Goal: Task Accomplishment & Management: Use online tool/utility

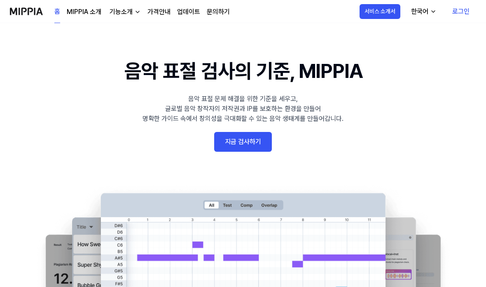
click at [264, 135] on link "지금 검사하기" at bounding box center [243, 142] width 58 height 20
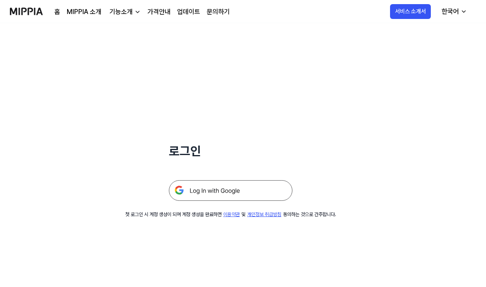
click at [273, 190] on img at bounding box center [231, 190] width 124 height 21
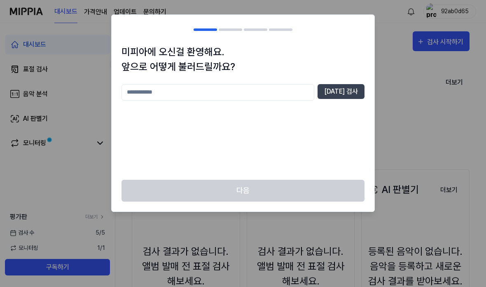
click at [318, 82] on div "미피아에 오신걸 환영해요. 앞으로 어떻게 불러드릴까요? [DATE] 검사" at bounding box center [243, 112] width 263 height 135
click at [303, 91] on input "text" at bounding box center [218, 92] width 193 height 16
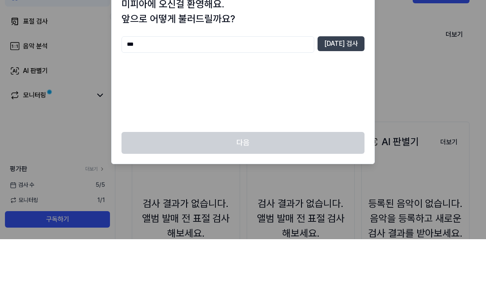
type input "***"
click at [352, 84] on button "[DATE] 검사" at bounding box center [341, 91] width 47 height 15
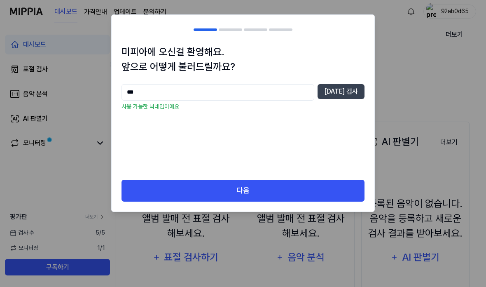
click at [319, 200] on button "다음" at bounding box center [243, 191] width 243 height 22
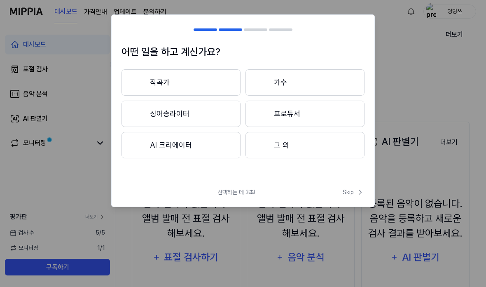
click at [310, 148] on button "그 외" at bounding box center [305, 145] width 119 height 26
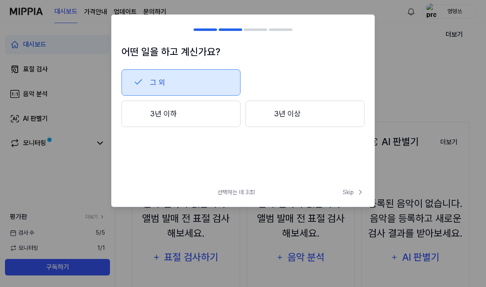
click at [134, 116] on div at bounding box center [139, 113] width 10 height 10
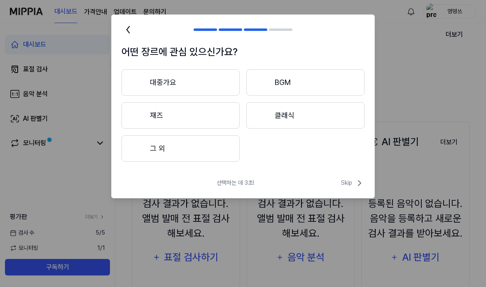
click at [350, 183] on span "Skip" at bounding box center [352, 183] width 23 height 10
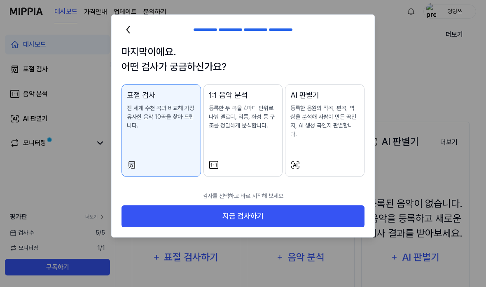
click at [331, 206] on button "지금 검사하기" at bounding box center [243, 216] width 243 height 22
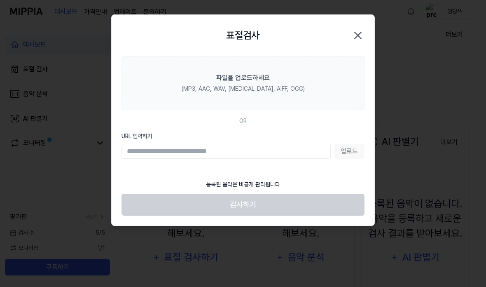
click at [125, 37] on icon at bounding box center [128, 35] width 13 height 13
click at [256, 150] on input "URL 입력하기" at bounding box center [226, 151] width 209 height 15
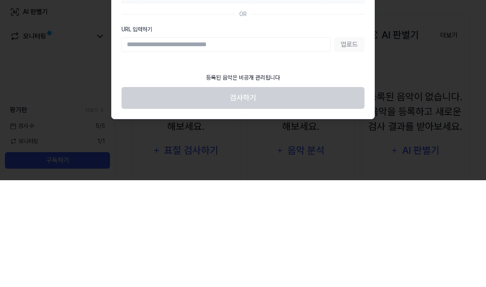
paste input "**********"
type input "**********"
click at [322, 175] on footer "등록된 음악은 비공개 관리됩니다 검사하기" at bounding box center [243, 195] width 243 height 40
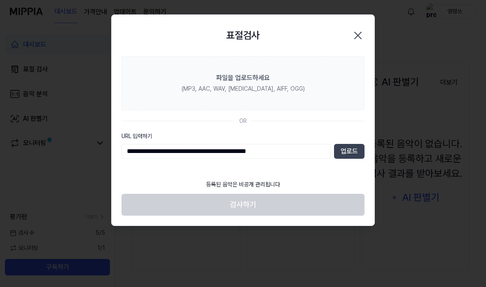
click at [352, 150] on button "업로드" at bounding box center [349, 151] width 31 height 15
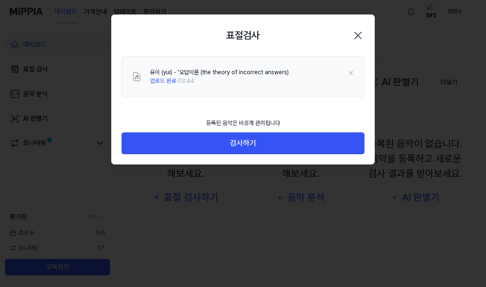
click at [264, 146] on button "검사하기" at bounding box center [243, 143] width 243 height 22
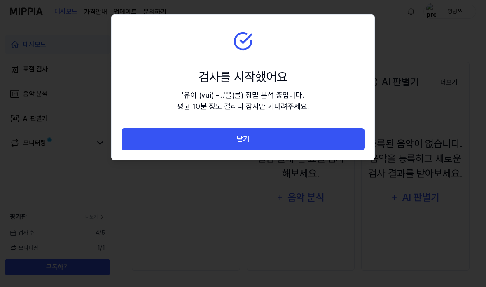
click at [310, 137] on button "닫기" at bounding box center [243, 139] width 243 height 22
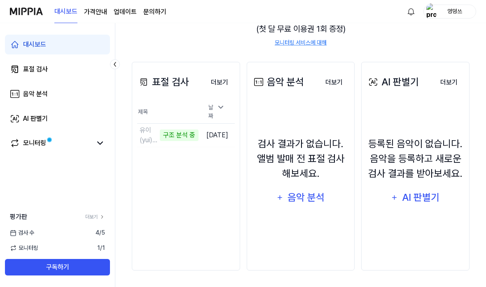
click at [160, 129] on div "구조 분석 중" at bounding box center [179, 135] width 39 height 12
click at [256, 107] on div "검사 결과가 없습니다. 앨범 발매 전 표절 검사 해보세요. 음악 분석" at bounding box center [301, 172] width 98 height 130
click at [225, 101] on div "날짜" at bounding box center [216, 112] width 23 height 22
click at [216, 101] on div "날짜" at bounding box center [216, 112] width 23 height 22
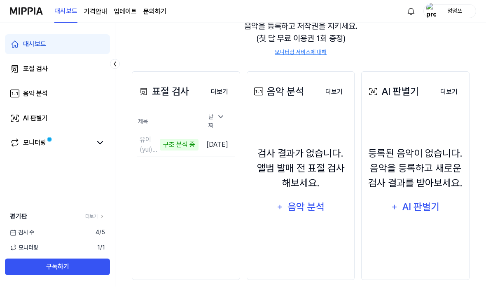
scroll to position [91, 0]
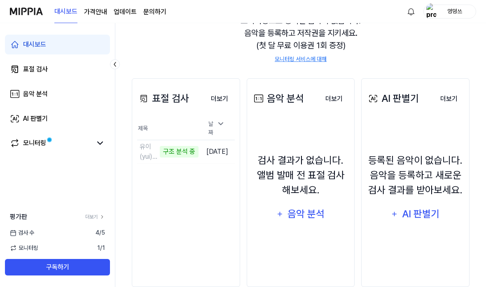
click at [16, 275] on button "구독하기" at bounding box center [57, 267] width 105 height 16
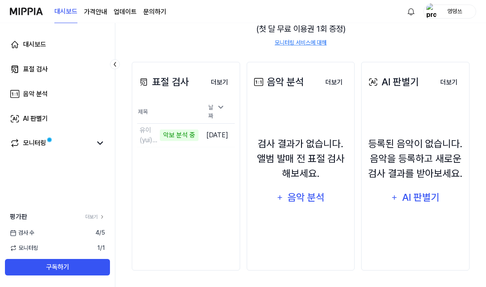
scroll to position [124, 0]
click at [160, 129] on div "악보 분석 중" at bounding box center [179, 135] width 39 height 12
click at [199, 124] on td "유이 (yui) - ‘오답이론 (the theory of incorrect answers) 악보 분석 중 이동하기" at bounding box center [167, 135] width 61 height 23
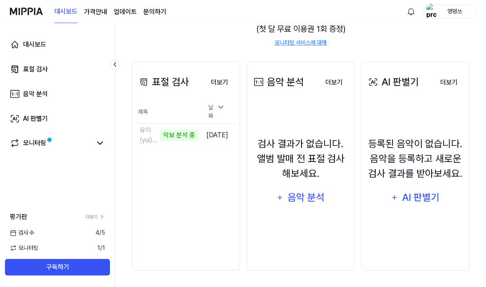
click at [228, 101] on div "날짜" at bounding box center [216, 112] width 23 height 22
click at [225, 103] on icon at bounding box center [221, 107] width 8 height 8
click at [199, 124] on td "유이 (yui) - ‘오답이론 (the theory of incorrect answers) 악보 분석 중 이동하기" at bounding box center [167, 135] width 61 height 23
click at [56, 140] on link "모니터링" at bounding box center [51, 143] width 82 height 10
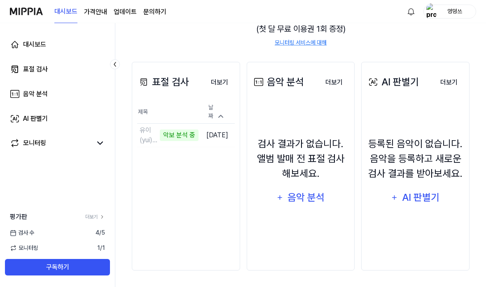
scroll to position [33, 0]
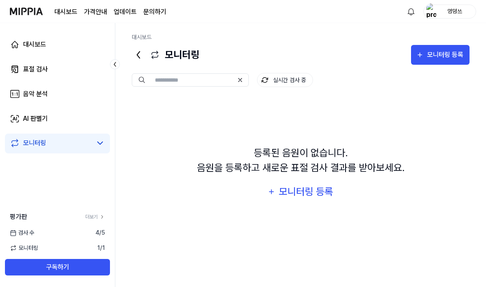
click at [21, 73] on link "표절 검사" at bounding box center [57, 69] width 105 height 20
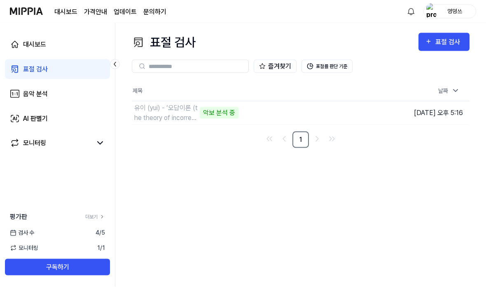
click at [458, 87] on icon at bounding box center [456, 91] width 8 height 8
click at [447, 84] on div "날짜" at bounding box center [449, 91] width 28 height 14
click at [336, 102] on td "유이 (yui) - ‘오답이론 (the theory of incorrect answers) 악보 분석 중 이동하기" at bounding box center [259, 112] width 254 height 23
click at [0, 0] on icon at bounding box center [0, 0] width 0 height 0
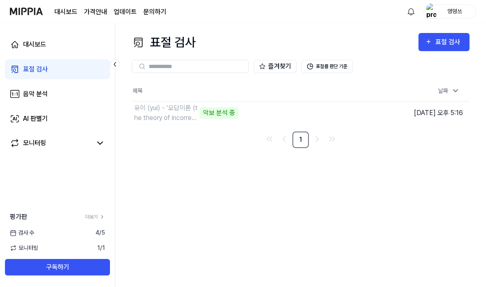
click at [0, 0] on button at bounding box center [0, 0] width 0 height 0
click at [0, 0] on icon at bounding box center [0, 0] width 0 height 0
click at [136, 107] on div "유이 (yui) - ‘오답이론 (the theory of incorrect answers)" at bounding box center [163, 113] width 58 height 20
click at [147, 115] on div "유이 (yui) - ‘오답이론 (the theory of incorrect answers)" at bounding box center [201, 113] width 134 height 20
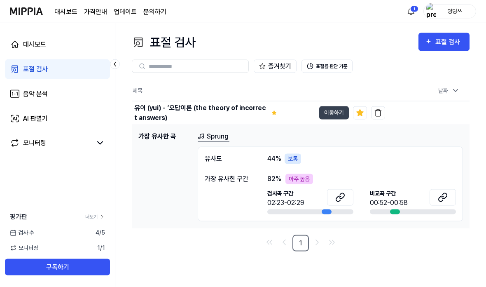
scroll to position [16, 0]
click at [341, 106] on button "이동하기" at bounding box center [334, 112] width 30 height 13
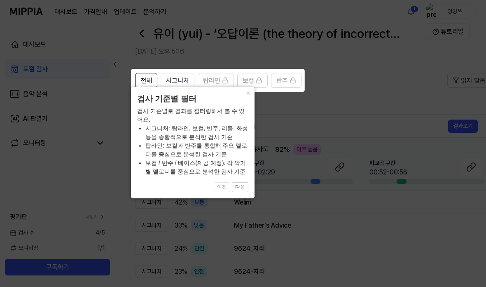
click at [356, 104] on icon at bounding box center [243, 143] width 486 height 287
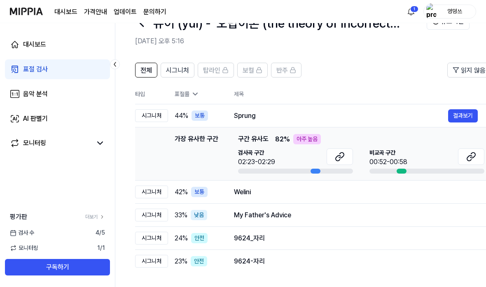
scroll to position [12, 0]
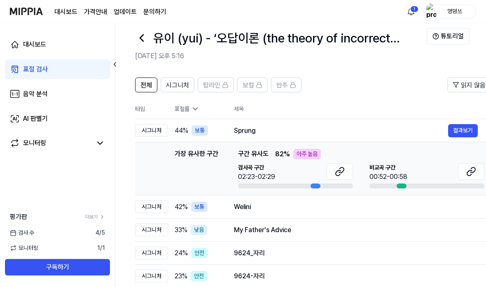
click at [461, 130] on button "결과보기" at bounding box center [463, 130] width 30 height 13
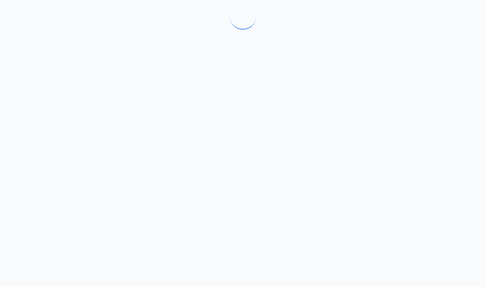
scroll to position [0, 0]
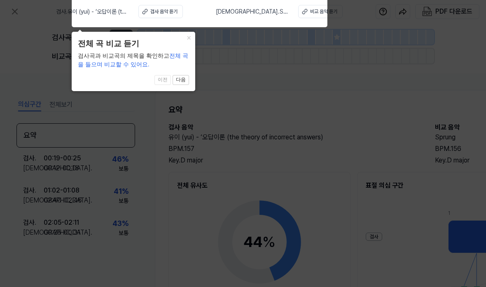
click at [438, 128] on icon at bounding box center [243, 141] width 486 height 291
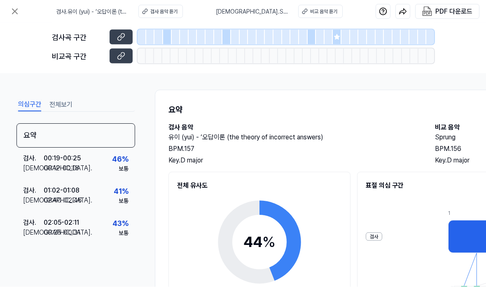
scroll to position [7, 0]
click at [119, 33] on icon at bounding box center [121, 37] width 8 height 8
click at [165, 36] on div at bounding box center [167, 37] width 9 height 15
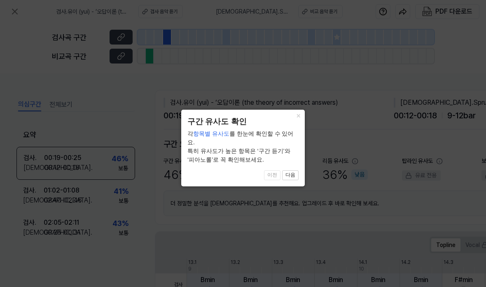
click at [160, 32] on icon at bounding box center [243, 143] width 486 height 287
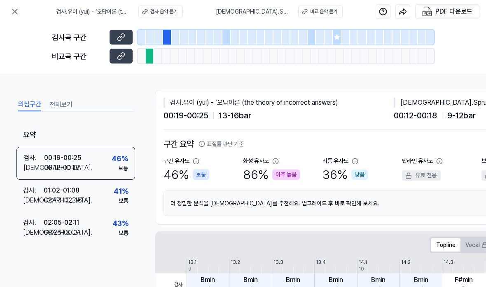
click at [166, 31] on div at bounding box center [167, 37] width 9 height 15
click at [150, 53] on div at bounding box center [150, 56] width 8 height 15
click at [124, 55] on icon at bounding box center [122, 55] width 4 height 5
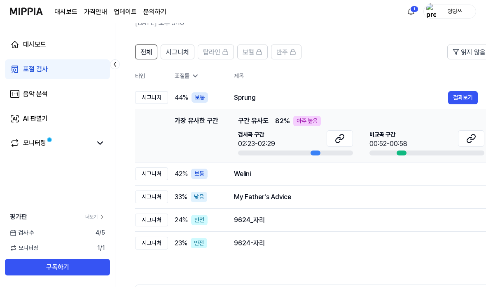
scroll to position [51, 0]
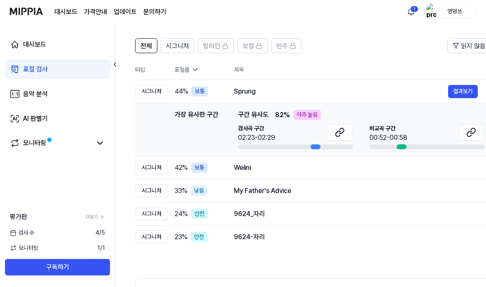
click at [0, 0] on button "결과보기" at bounding box center [0, 0] width 0 height 0
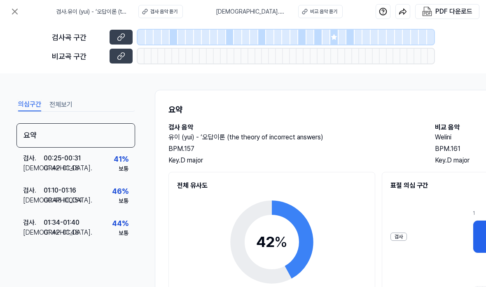
scroll to position [0, 0]
click at [120, 59] on icon at bounding box center [121, 56] width 8 height 8
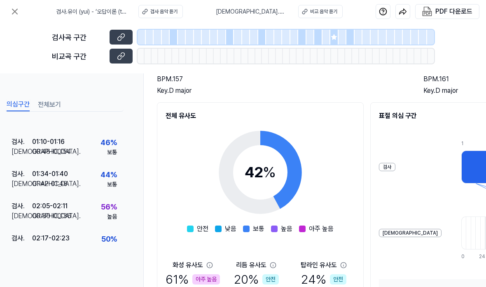
scroll to position [59, 0]
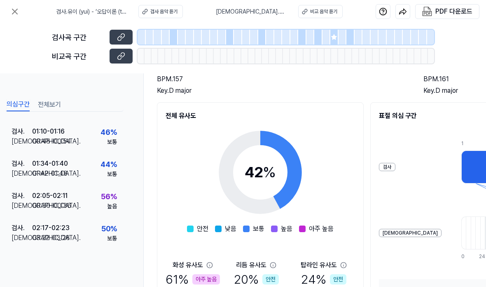
click at [33, 198] on div "02:05 - 02:11" at bounding box center [49, 196] width 35 height 10
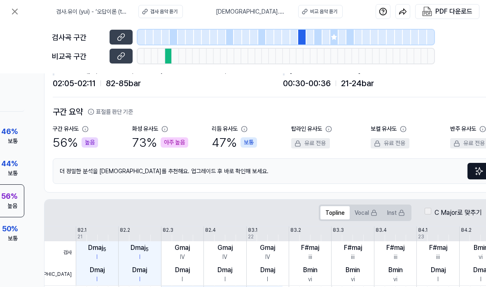
click at [53, 220] on div "Topline Vocal Inst C Major로 맞추기" at bounding box center [401, 213] width 712 height 26
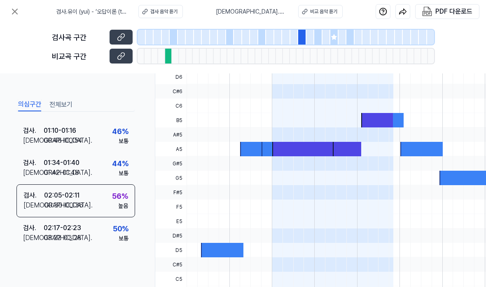
scroll to position [247, 0]
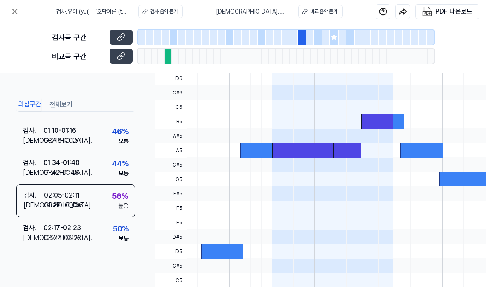
click at [31, 265] on div "[DEMOGRAPHIC_DATA] ." at bounding box center [33, 270] width 21 height 10
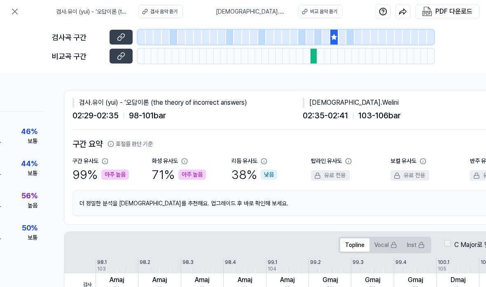
scroll to position [0, 91]
click at [316, 57] on div at bounding box center [314, 56] width 7 height 15
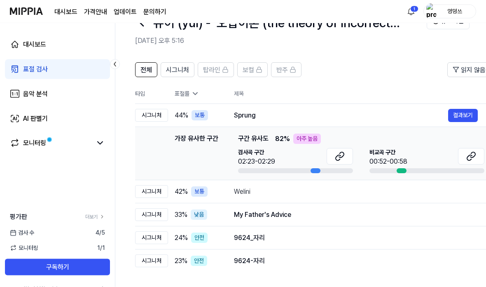
scroll to position [0, 0]
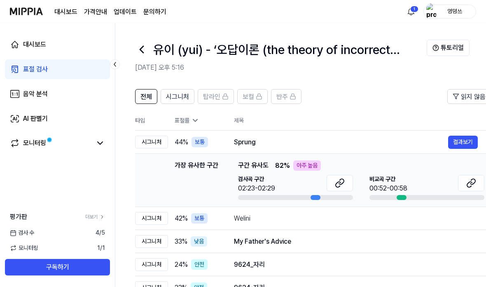
click at [175, 90] on button "시그니처" at bounding box center [178, 96] width 34 height 15
click at [167, 90] on button "시그니처" at bounding box center [178, 96] width 34 height 15
click at [130, 89] on div "전체 시그니처 탑라인 보컬 반주 읽지 않음 전체 시그니처 탑라인 보컬 반주 타입 표절률 제목 표절률 읽지 않음 시그니처 44 % 보통 Spru…" at bounding box center [447, 248] width 664 height 335
click at [15, 93] on icon at bounding box center [15, 94] width 1 height 2
